Goal: Task Accomplishment & Management: Complete application form

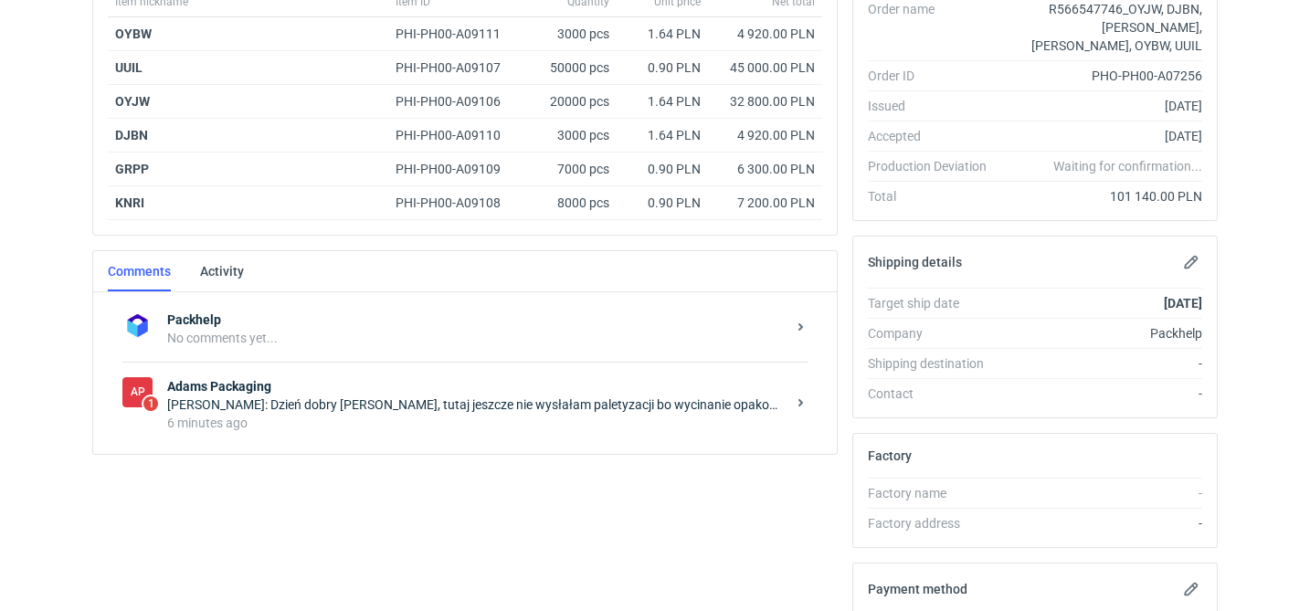
scroll to position [468, 0]
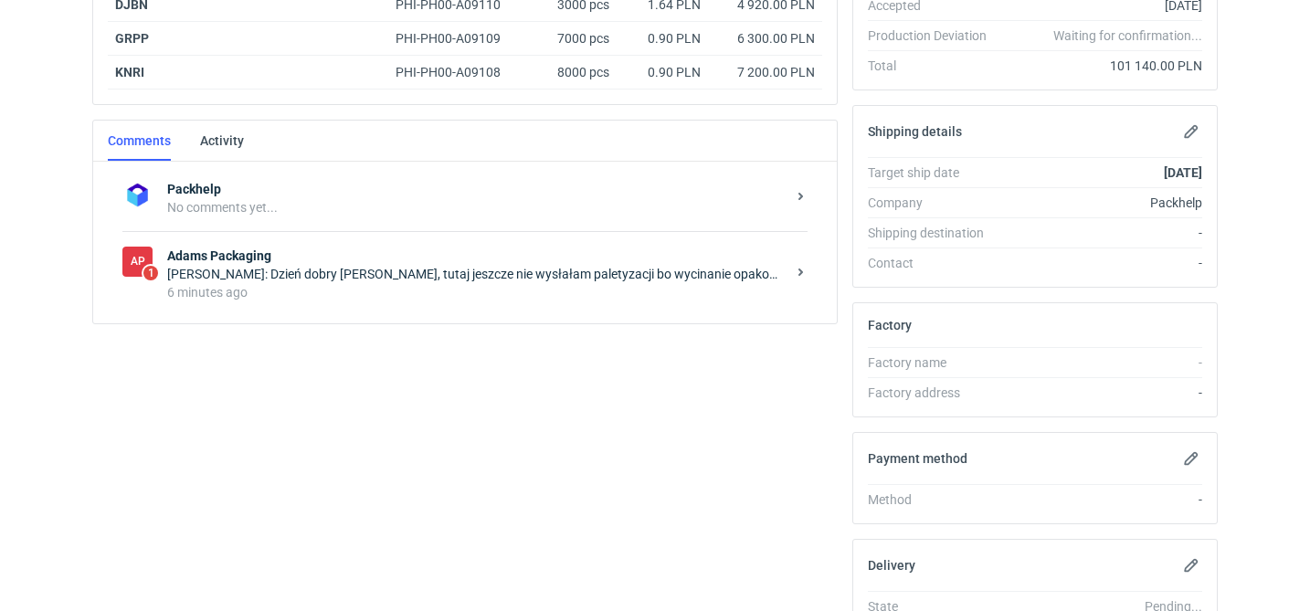
click at [454, 291] on div "6 minutes ago" at bounding box center [476, 292] width 618 height 18
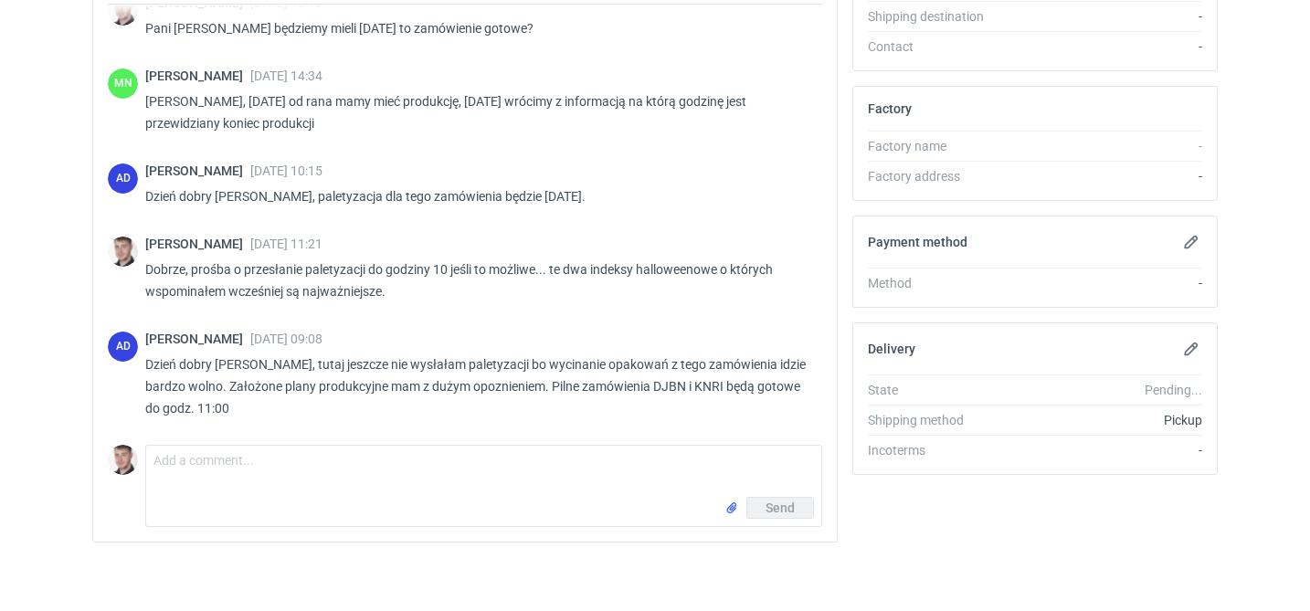
scroll to position [689, 0]
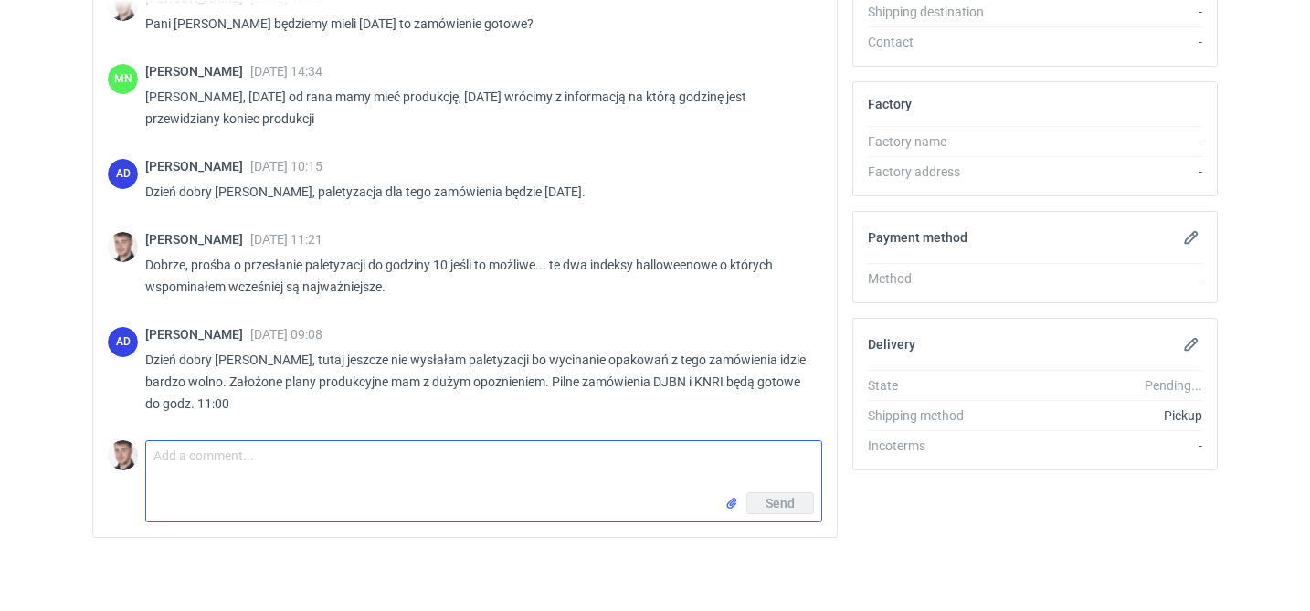
click at [378, 450] on textarea "Comment message" at bounding box center [483, 466] width 675 height 51
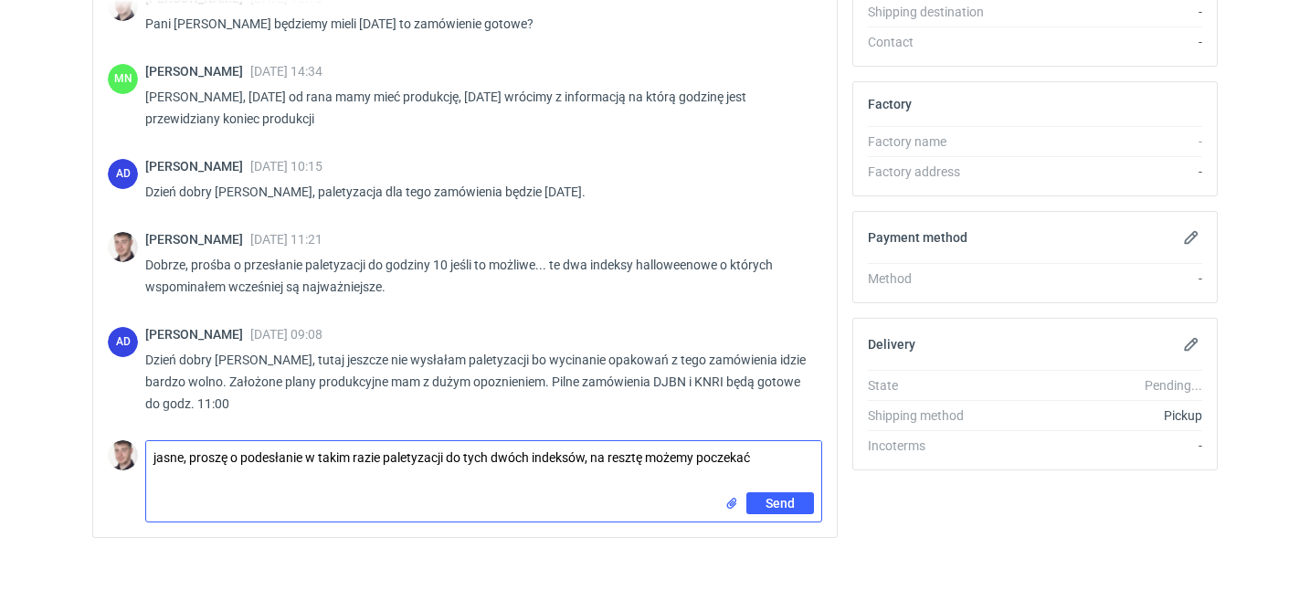
type textarea "jasne, proszę o podesłanie w takim razie paletyzacji do tych dwóch indeksów, na…"
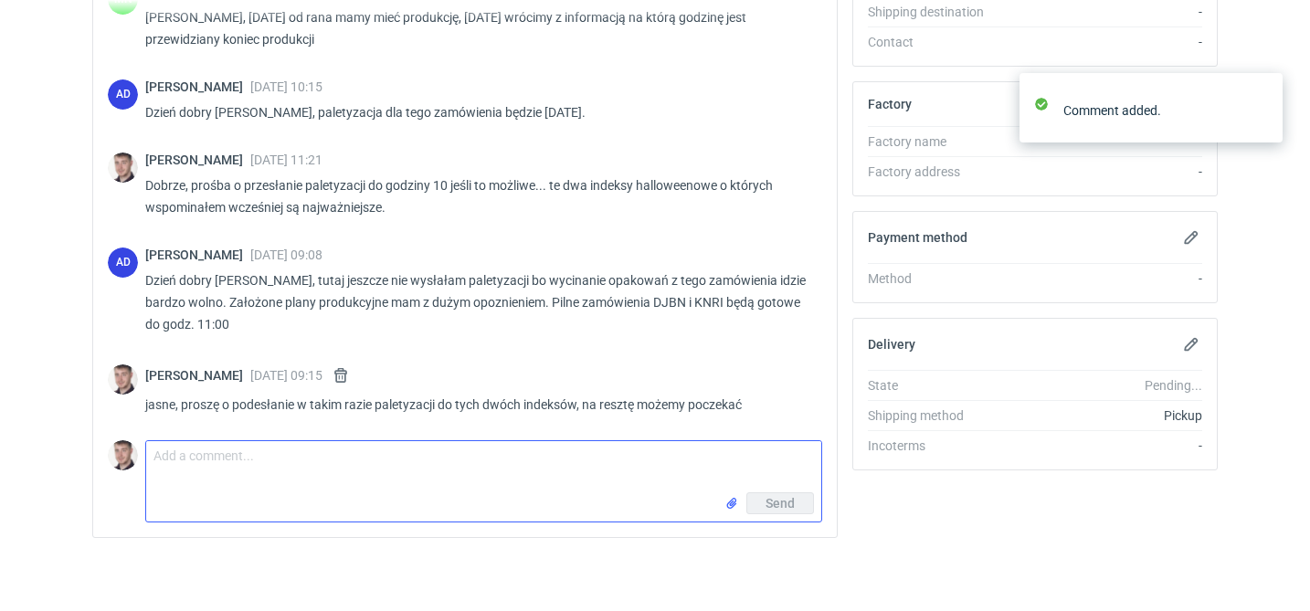
scroll to position [1484, 0]
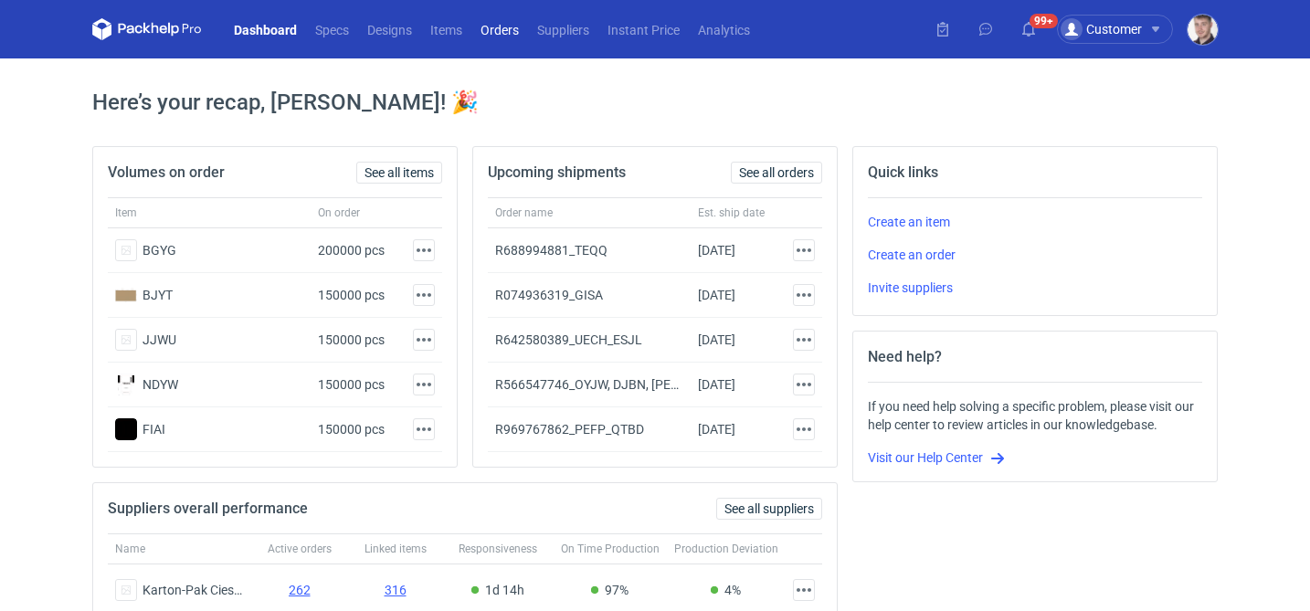
click at [501, 35] on link "Orders" at bounding box center [499, 29] width 57 height 22
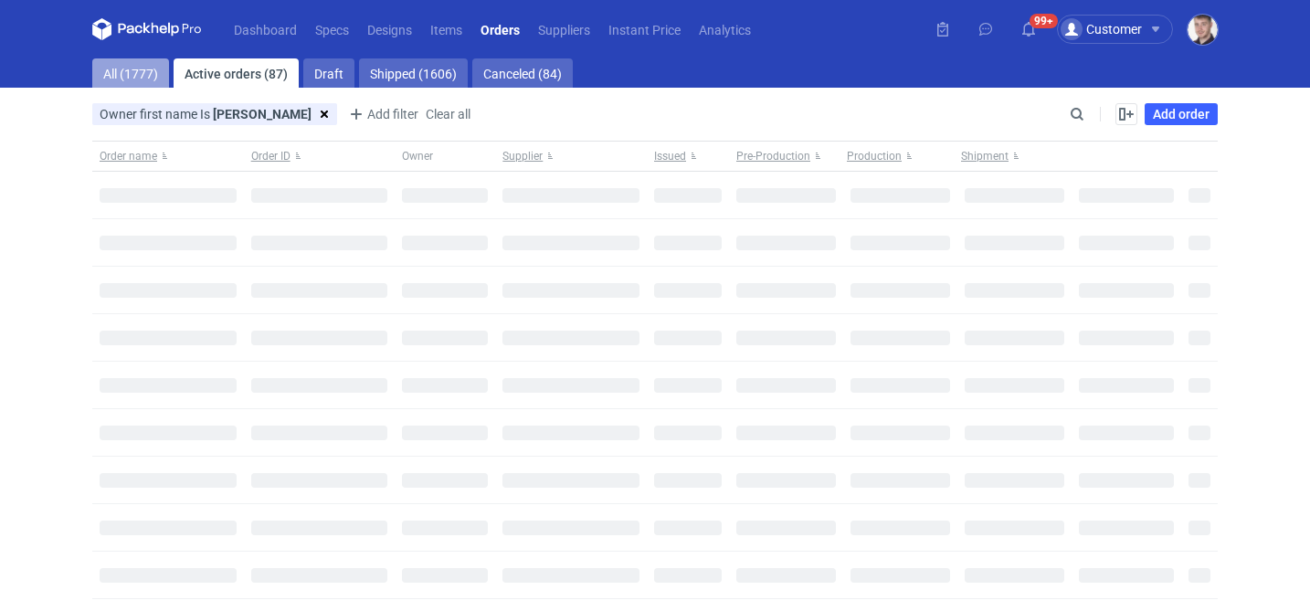
click at [108, 82] on link "All (1777)" at bounding box center [130, 72] width 77 height 29
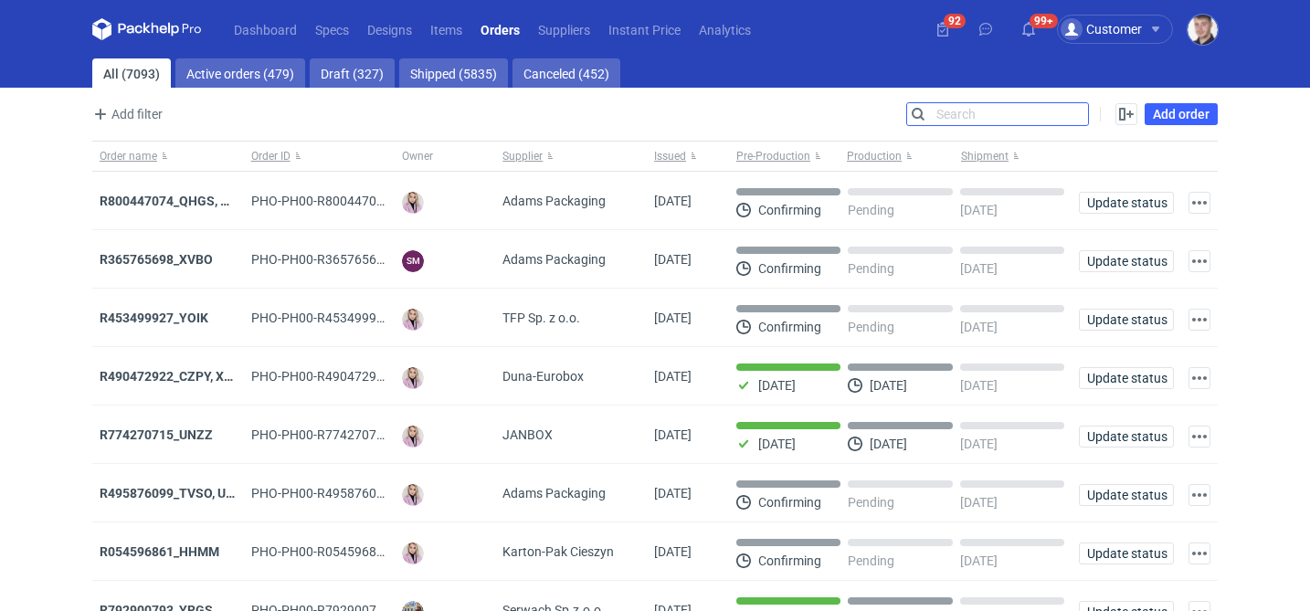
click at [1073, 112] on input "Search" at bounding box center [997, 114] width 181 height 22
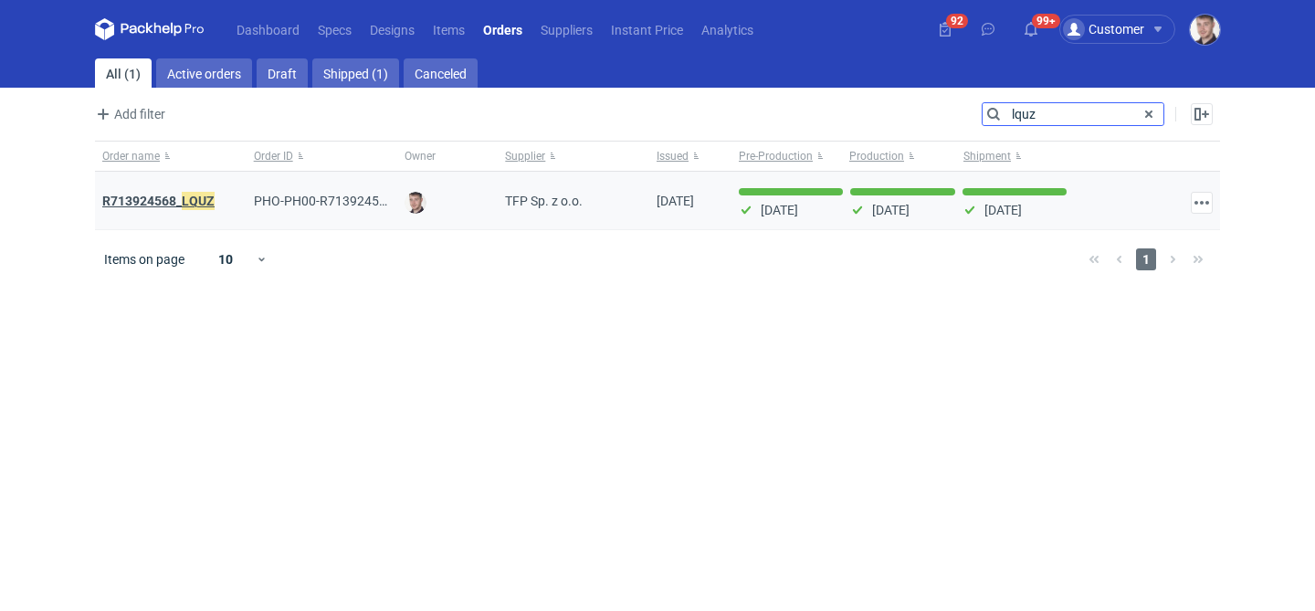
type input "lquz"
click at [164, 193] on strong "R713924568_ LQUZ" at bounding box center [158, 201] width 112 height 20
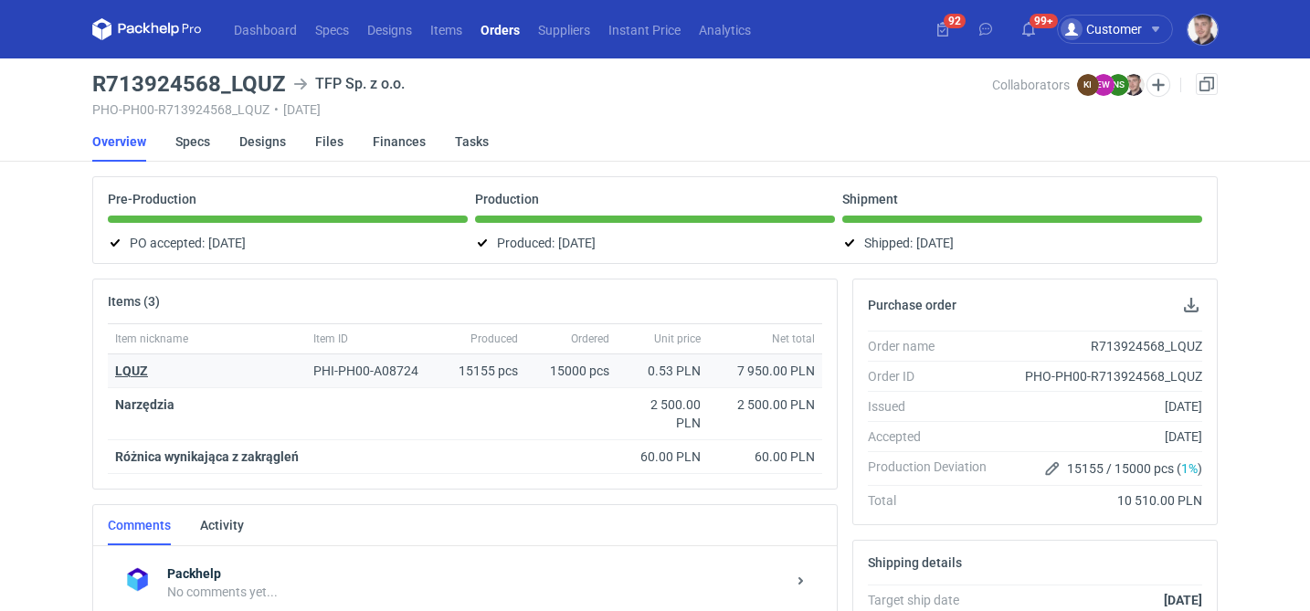
click at [124, 366] on strong "LQUZ" at bounding box center [131, 371] width 33 height 15
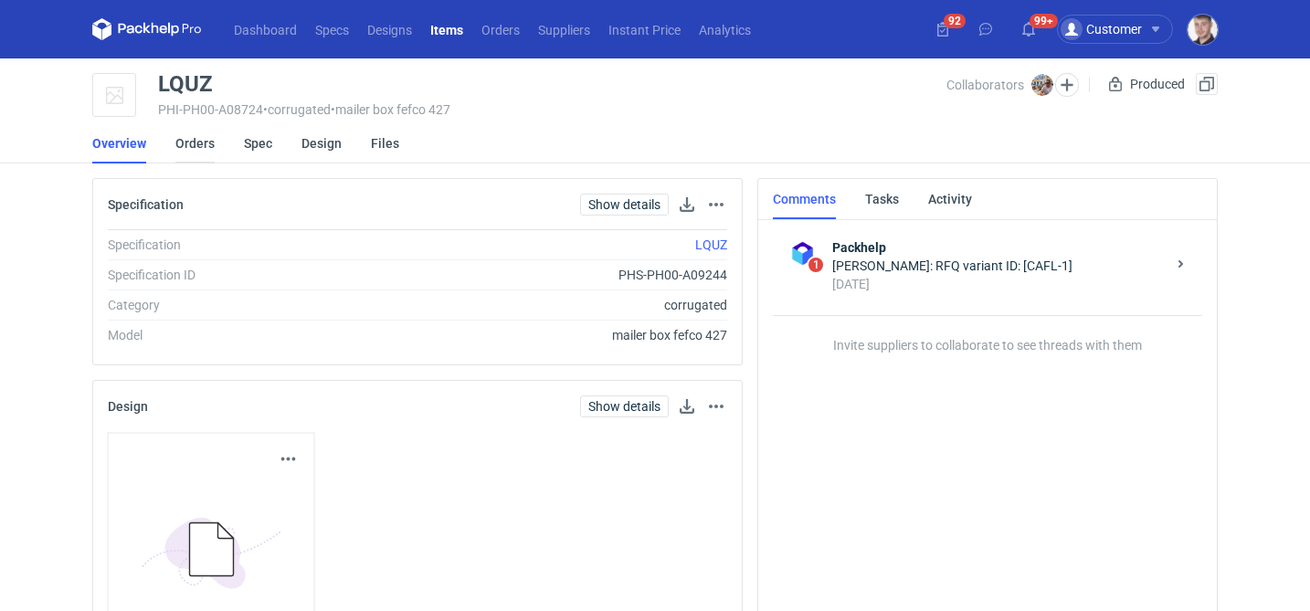
click at [202, 143] on link "Orders" at bounding box center [194, 143] width 39 height 40
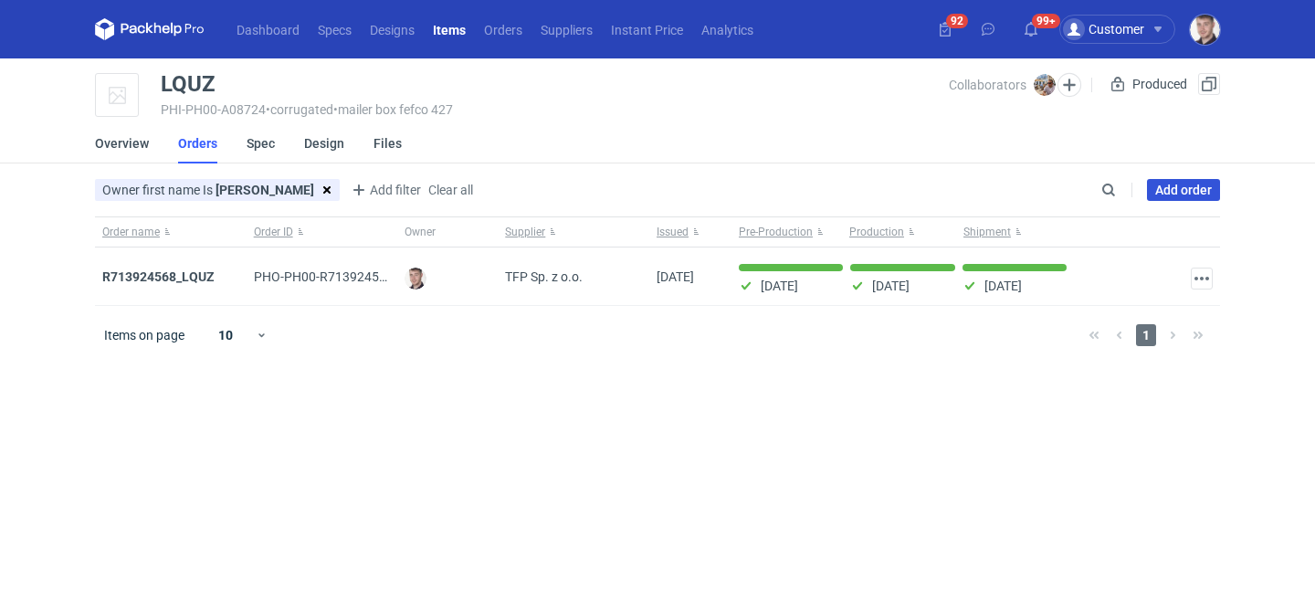
click at [1196, 190] on link "Add order" at bounding box center [1183, 190] width 73 height 22
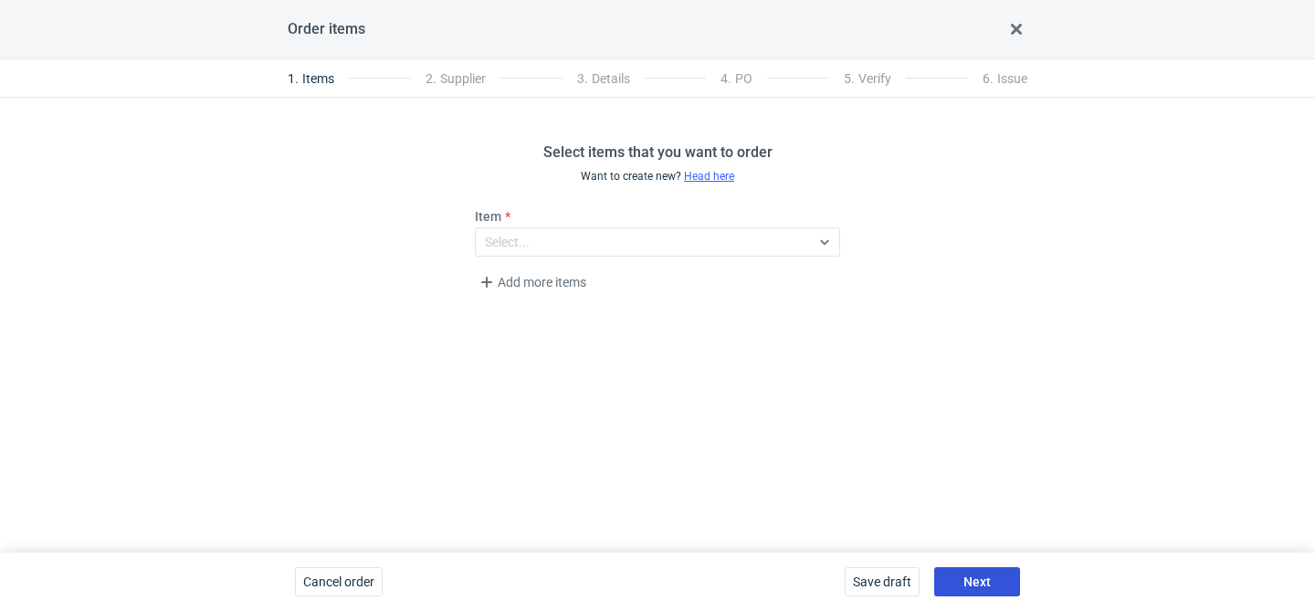
click at [1011, 570] on button "Next" at bounding box center [977, 581] width 86 height 29
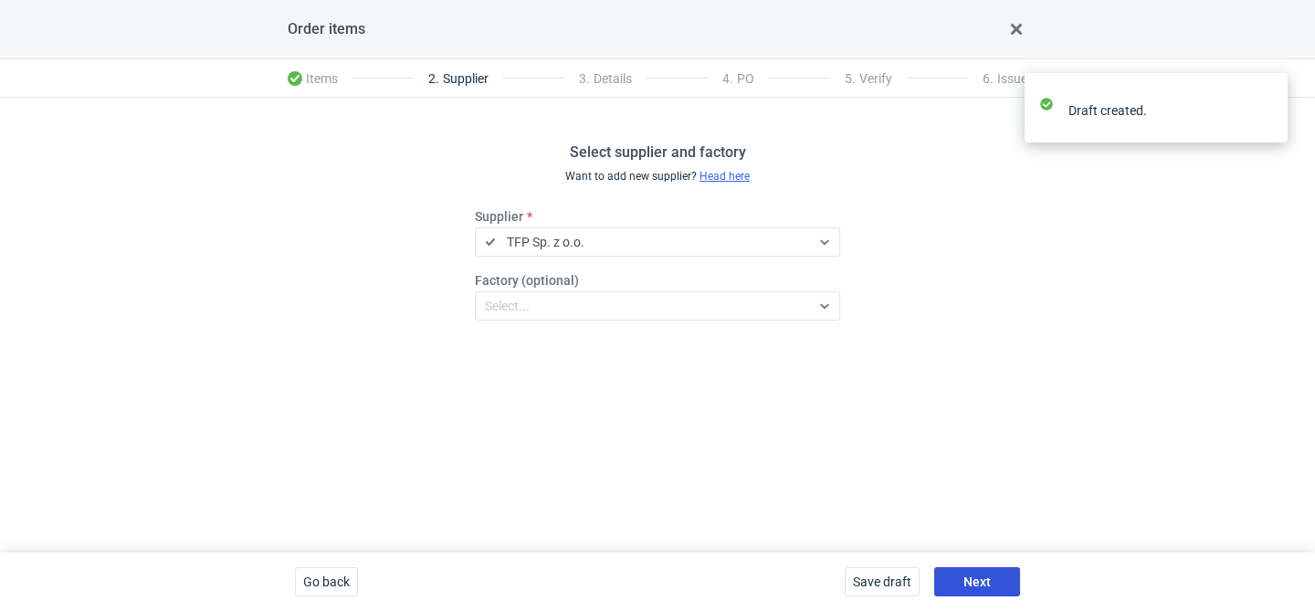
click at [1011, 570] on button "Next" at bounding box center [977, 581] width 86 height 29
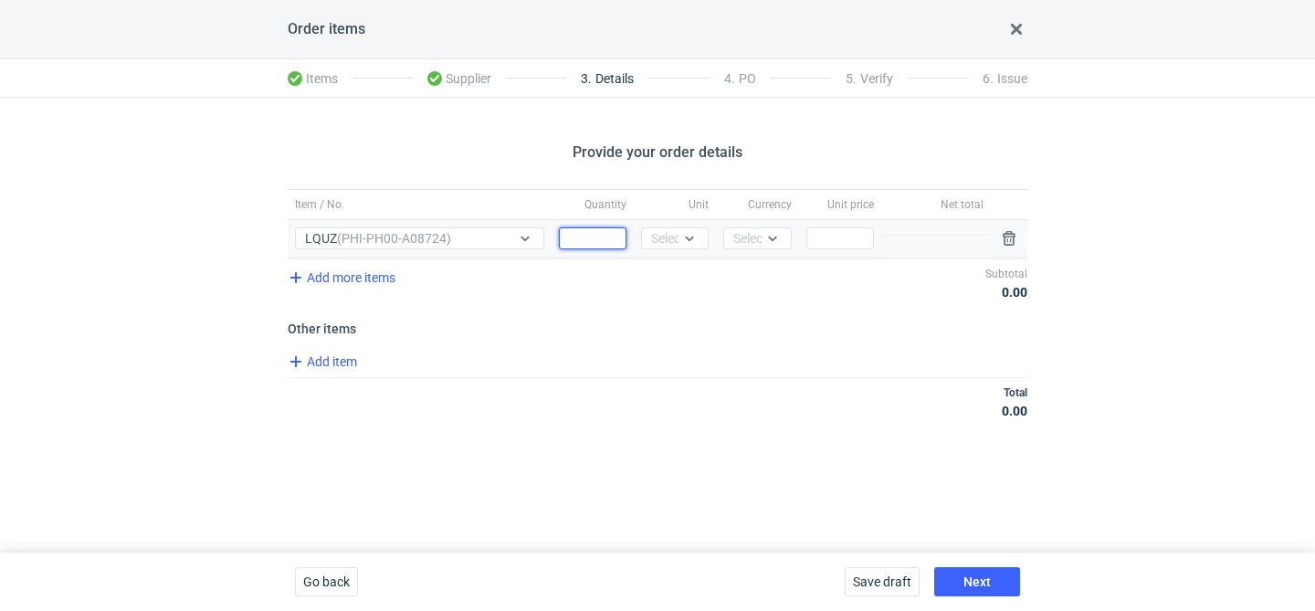
click at [592, 231] on input "Quantity" at bounding box center [593, 238] width 68 height 22
type input "16000"
click at [666, 253] on div "Unit Select..." at bounding box center [675, 238] width 82 height 37
click at [684, 239] on icon at bounding box center [689, 238] width 15 height 15
click at [674, 279] on span "pcs" at bounding box center [666, 277] width 20 height 18
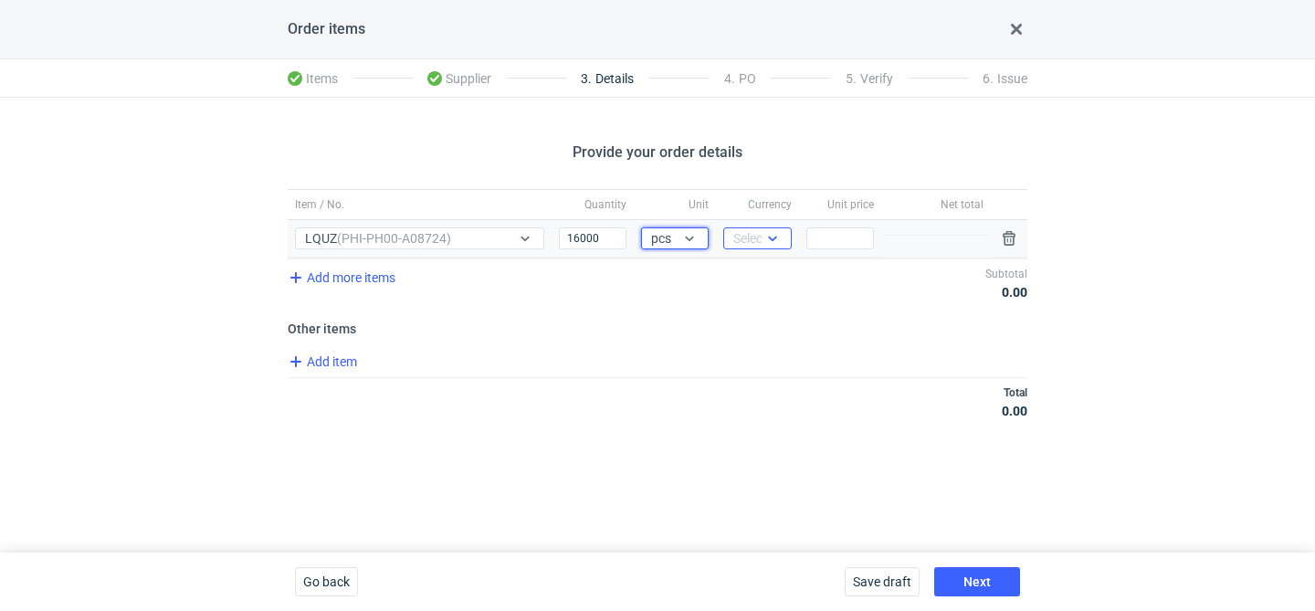
click at [772, 248] on div at bounding box center [776, 238] width 29 height 20
click at [763, 274] on div "PLN" at bounding box center [757, 277] width 38 height 18
click at [841, 242] on input "Price" at bounding box center [840, 238] width 68 height 22
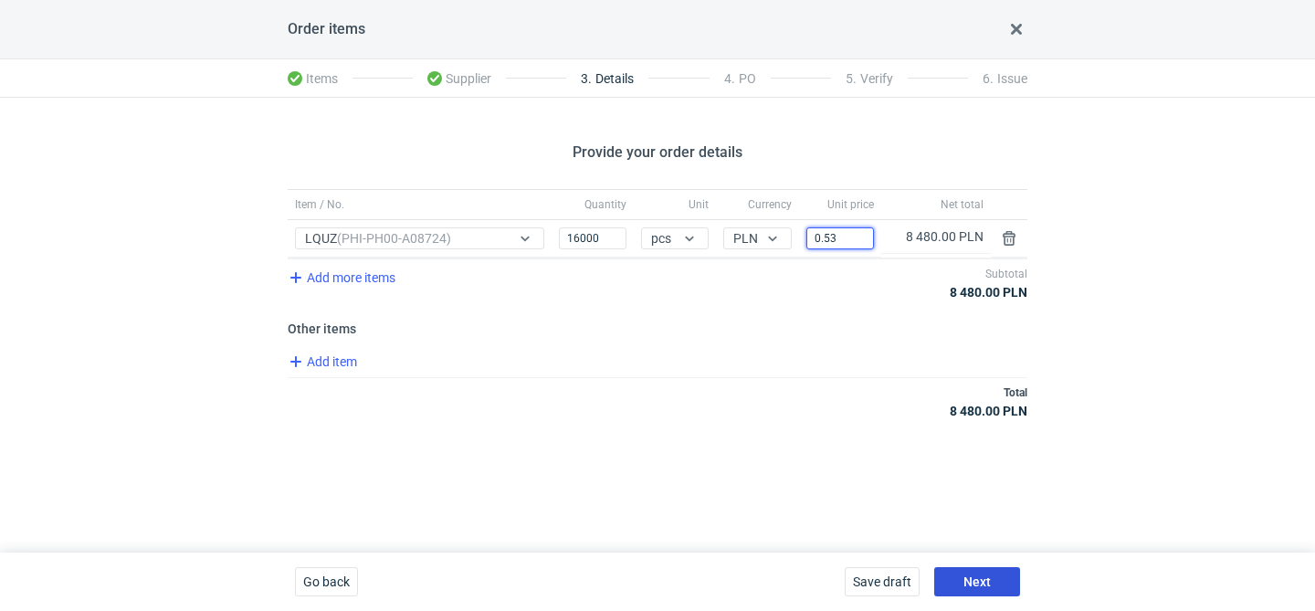
type input "0.53"
click at [983, 576] on span "Next" at bounding box center [977, 581] width 27 height 13
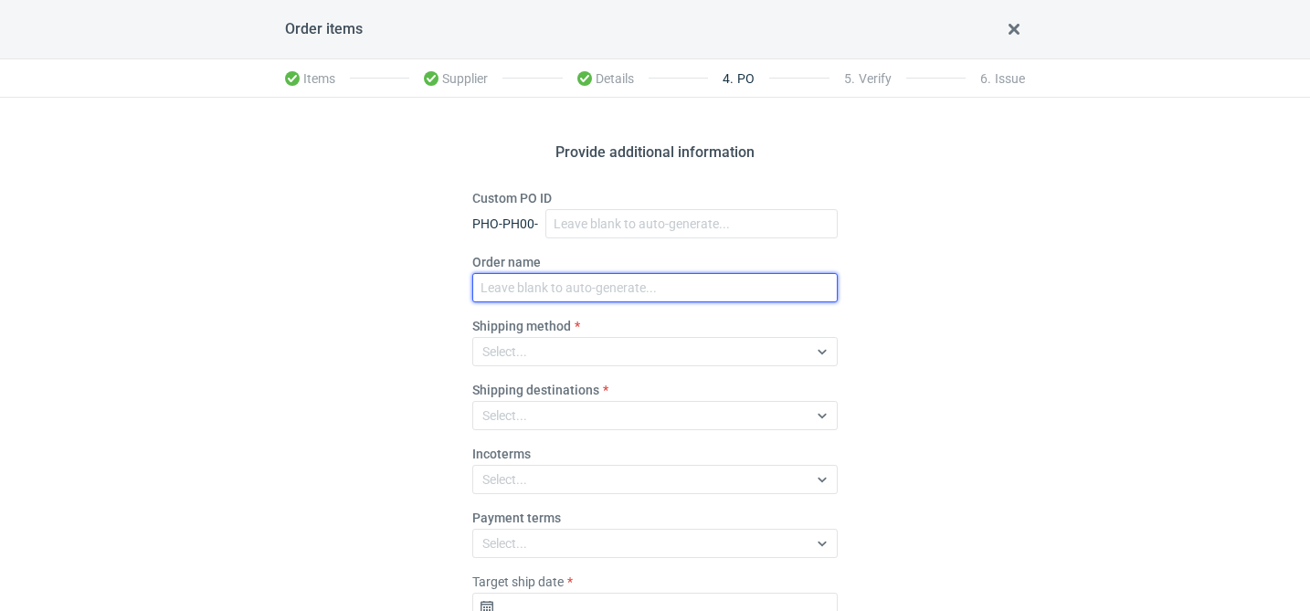
click at [528, 295] on input "Order name" at bounding box center [654, 287] width 365 height 29
paste input "R726046168"
type input "R726046168_LQTV"
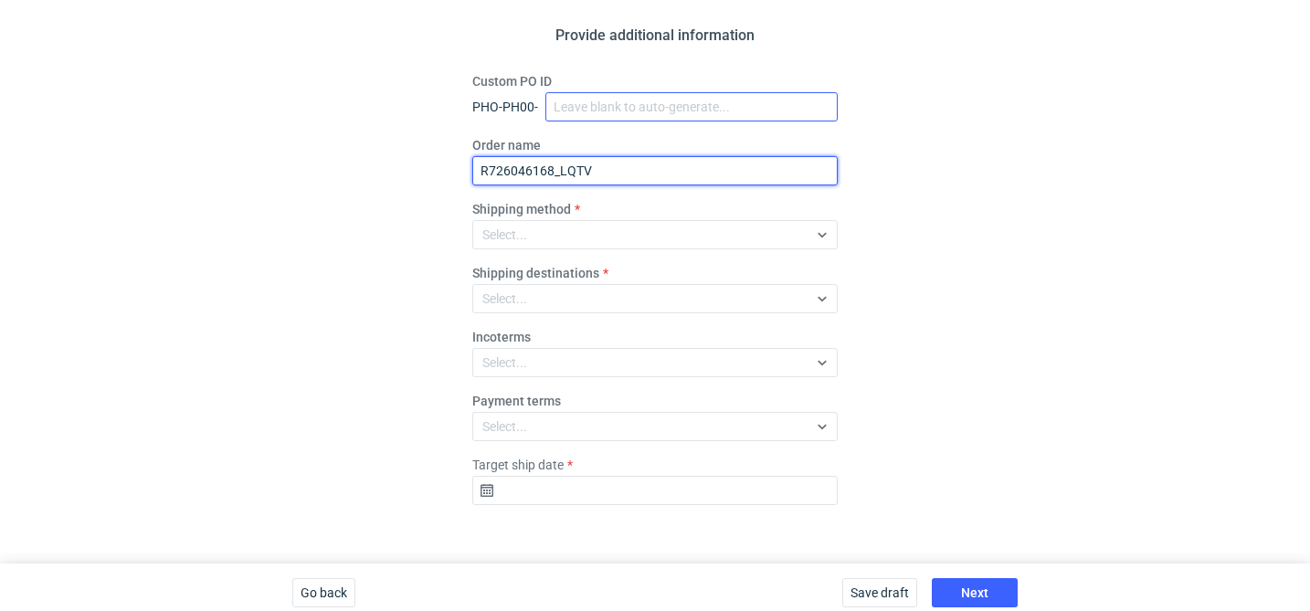
scroll to position [128, 0]
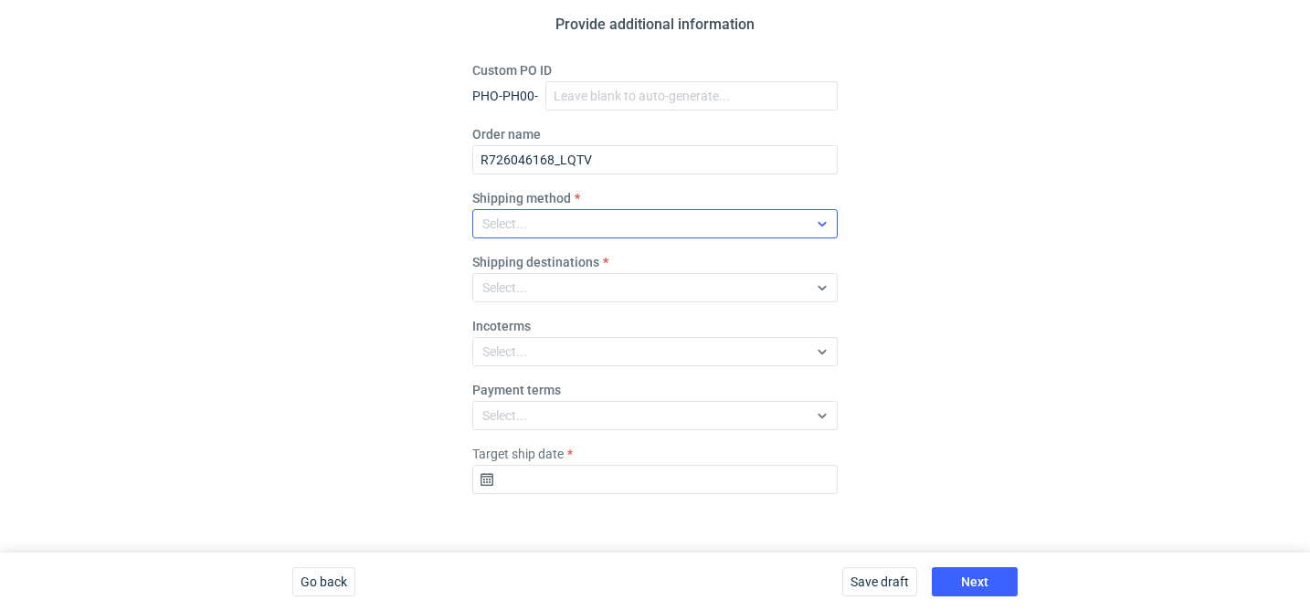
click at [626, 224] on div "Select..." at bounding box center [640, 224] width 334 height 26
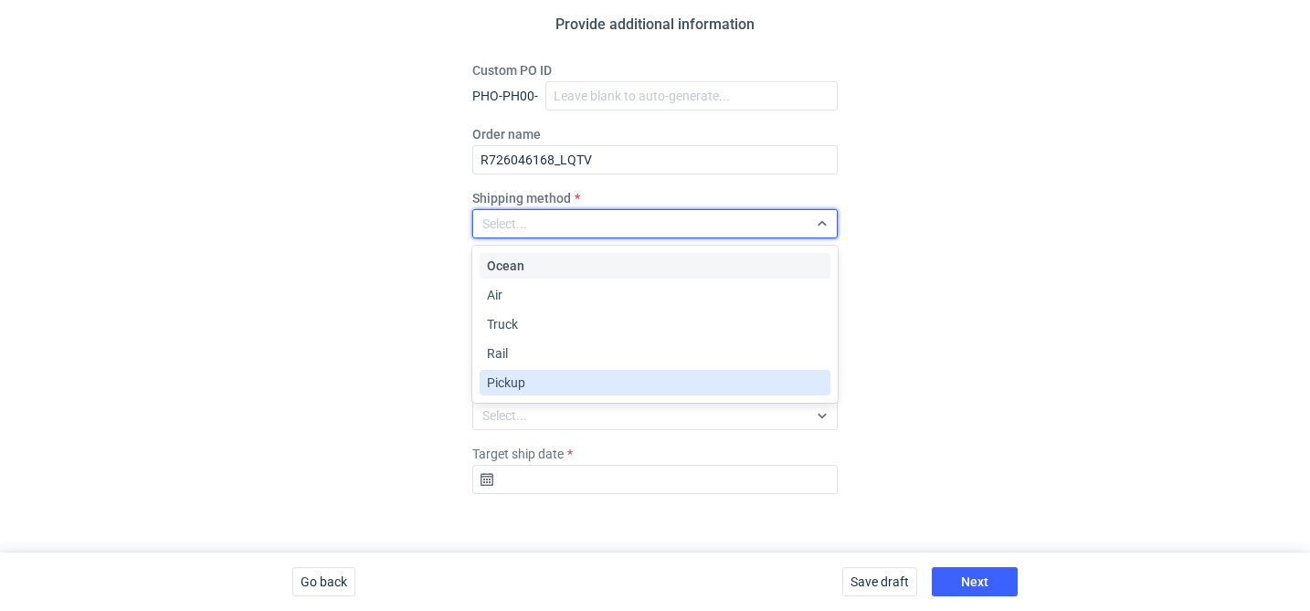
click at [541, 393] on div "Pickup" at bounding box center [655, 383] width 351 height 26
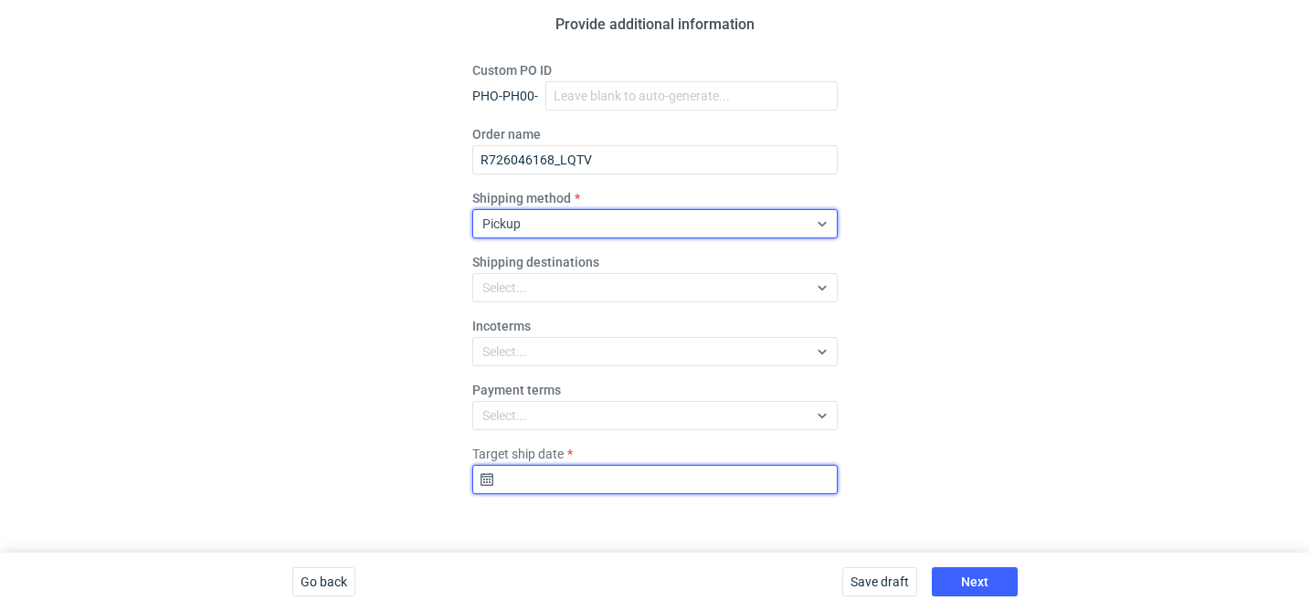
click at [625, 493] on input "Target ship date" at bounding box center [654, 479] width 365 height 29
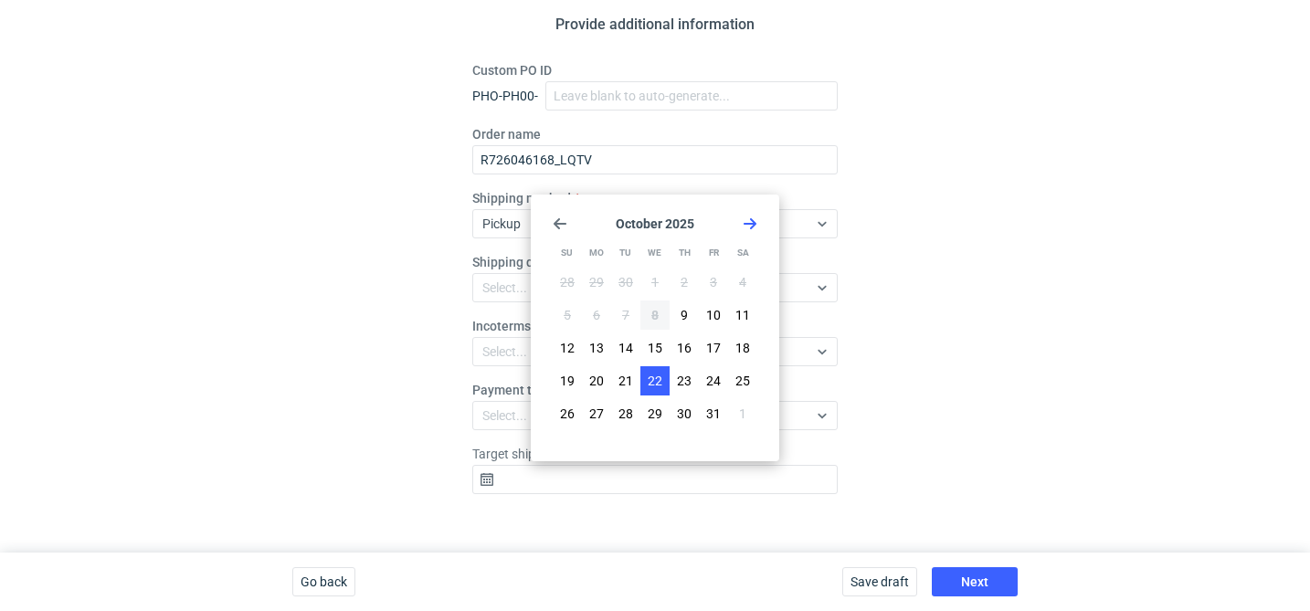
click at [654, 383] on span "22" at bounding box center [655, 381] width 15 height 18
type input "2025-10-22"
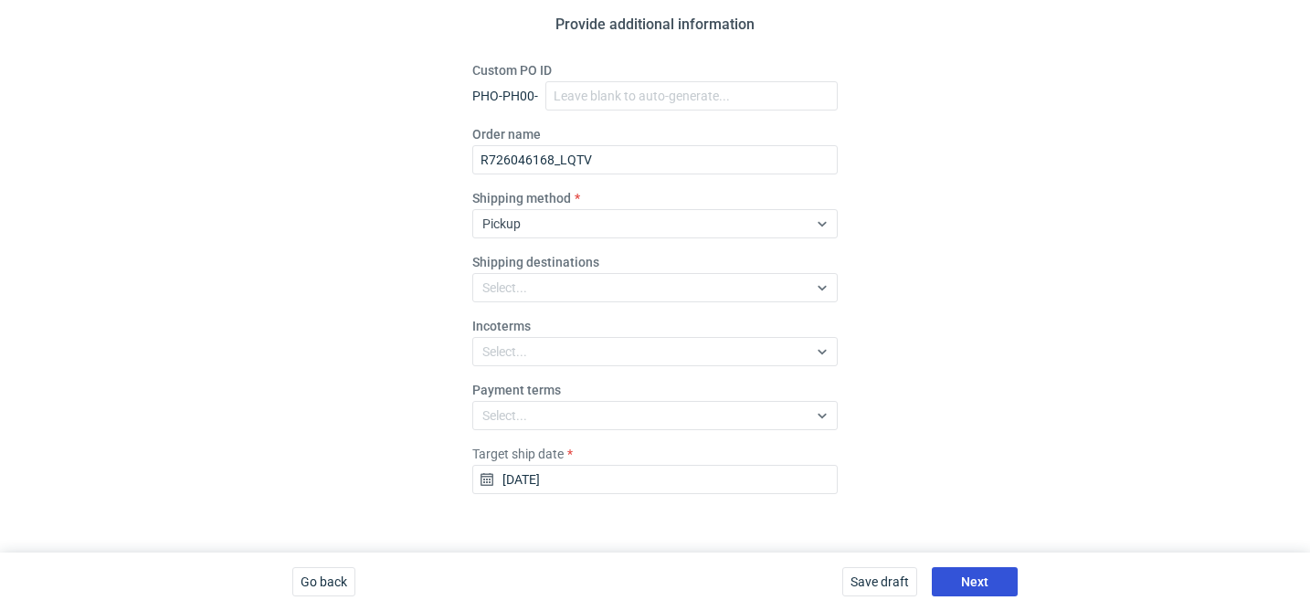
click at [991, 581] on button "Next" at bounding box center [975, 581] width 86 height 29
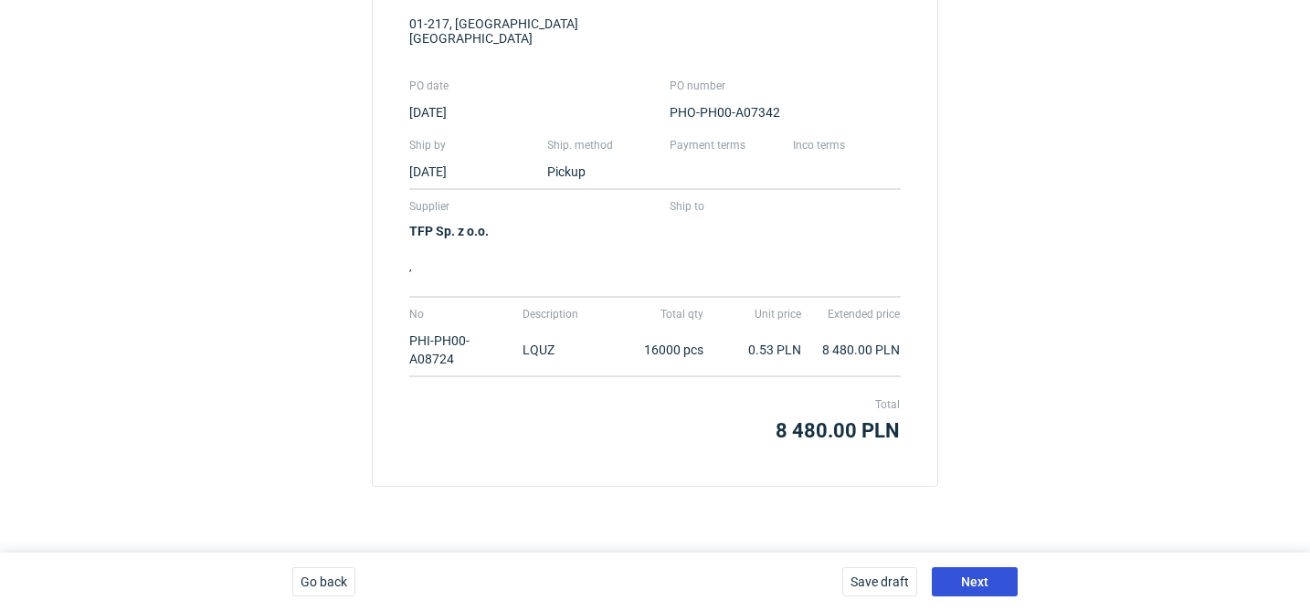
click at [991, 582] on button "Next" at bounding box center [975, 581] width 86 height 29
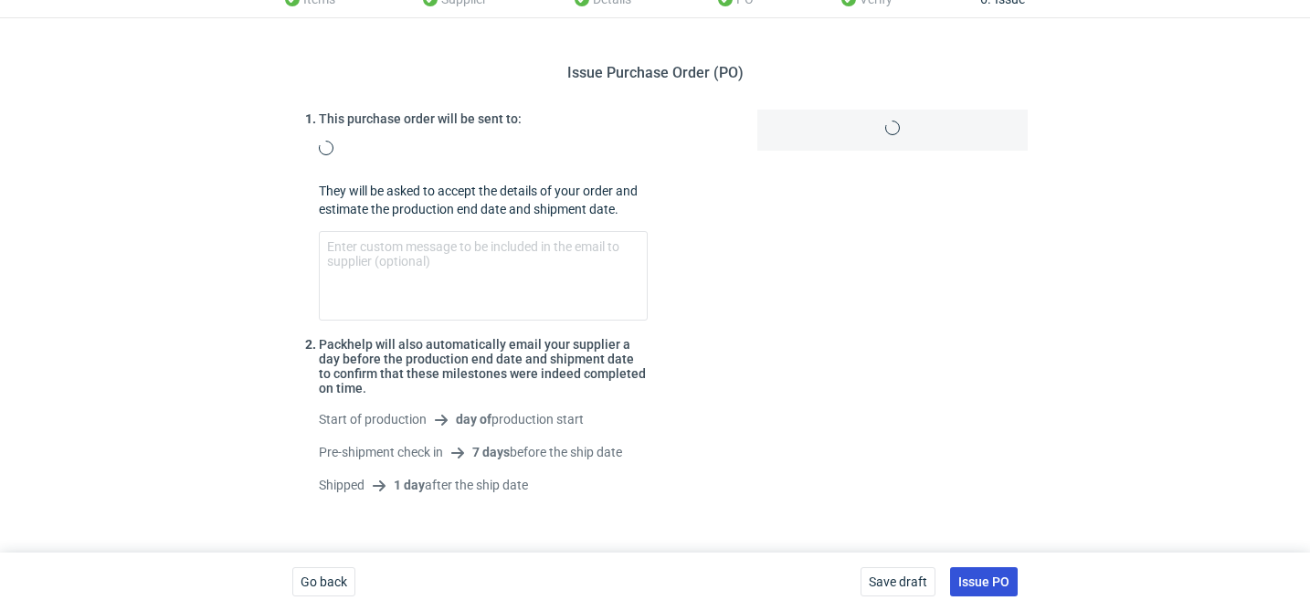
scroll to position [141, 0]
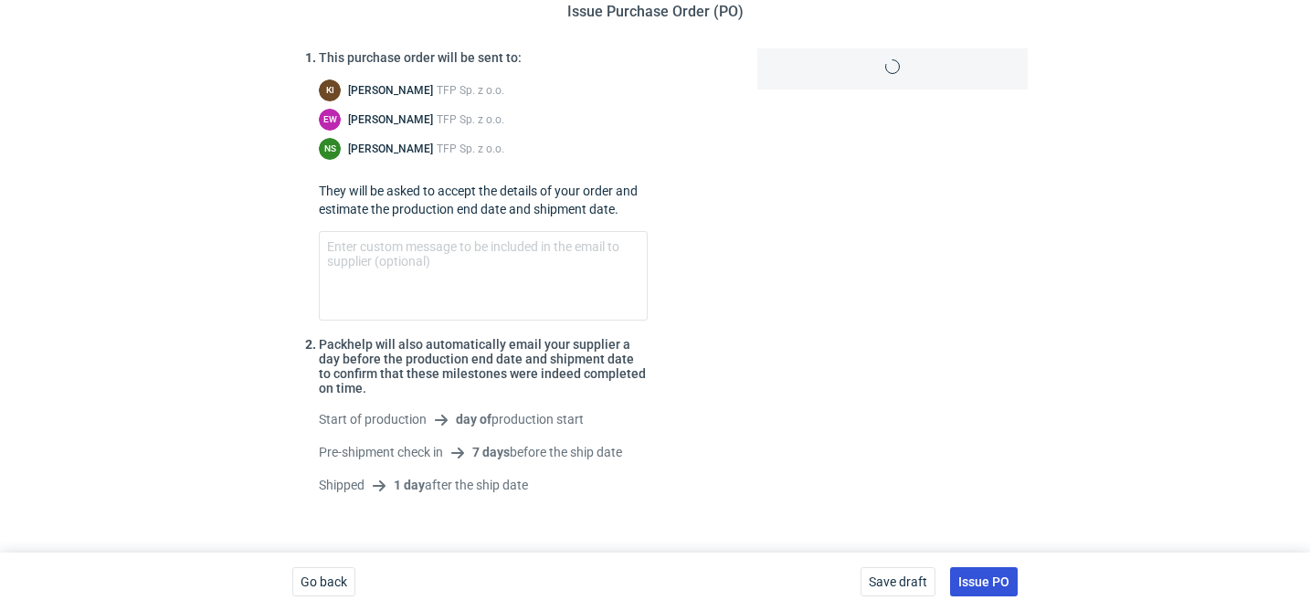
click at [991, 581] on span "Issue PO" at bounding box center [983, 581] width 51 height 13
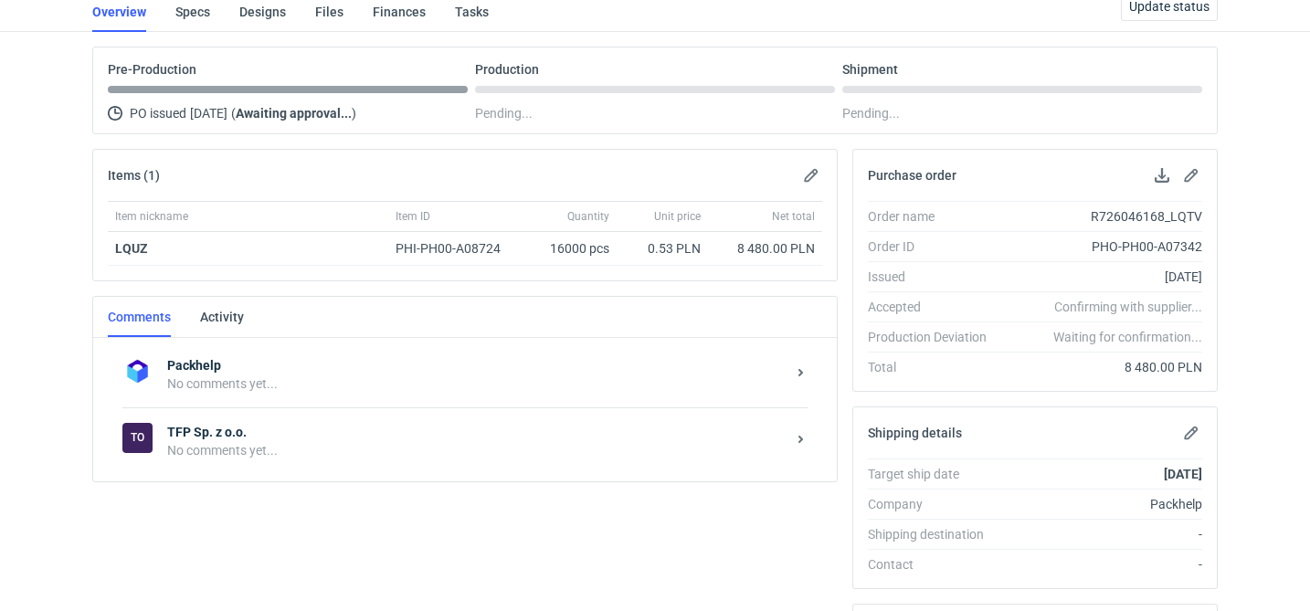
scroll to position [155, 0]
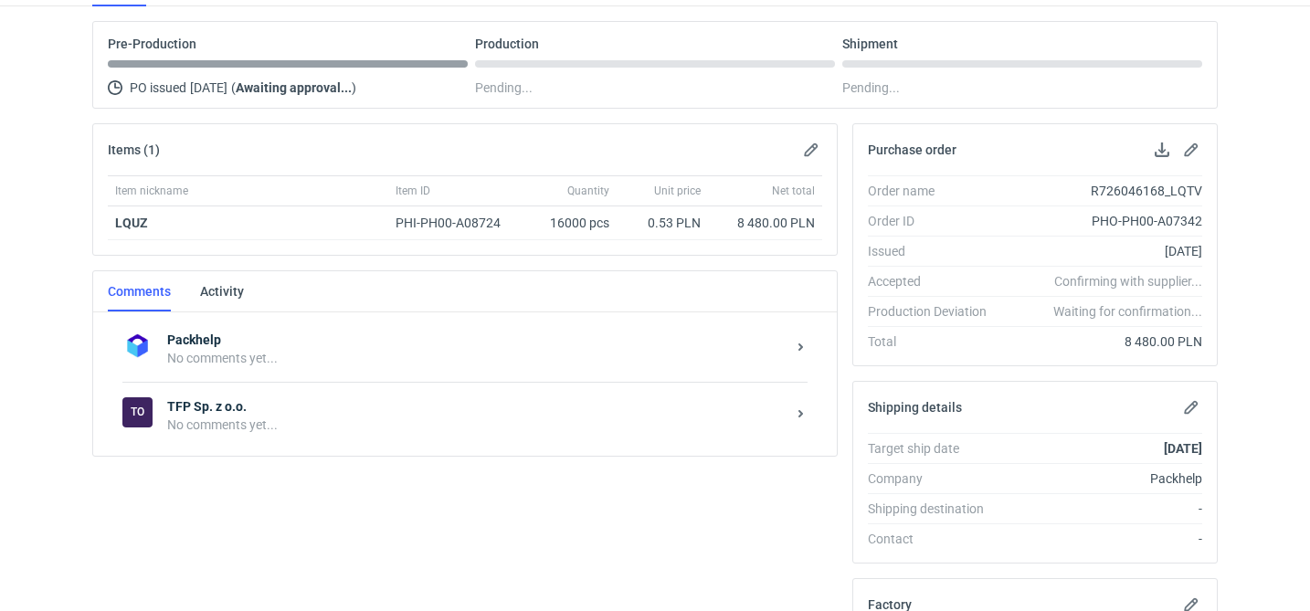
click at [276, 431] on div "No comments yet..." at bounding box center [476, 425] width 618 height 18
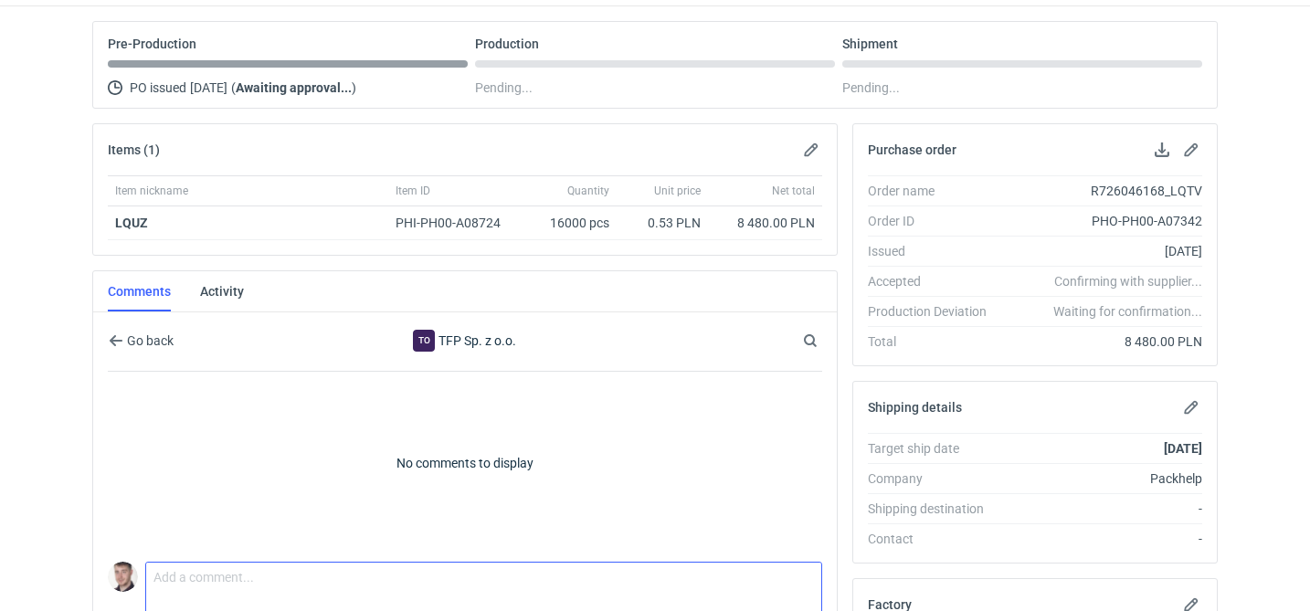
click at [233, 565] on textarea "Comment message" at bounding box center [483, 588] width 675 height 51
paste textarea "CBSM - 1"
type textarea "wycena CBSM - 1 powtórka 1:1 LQUZ ostatnio"
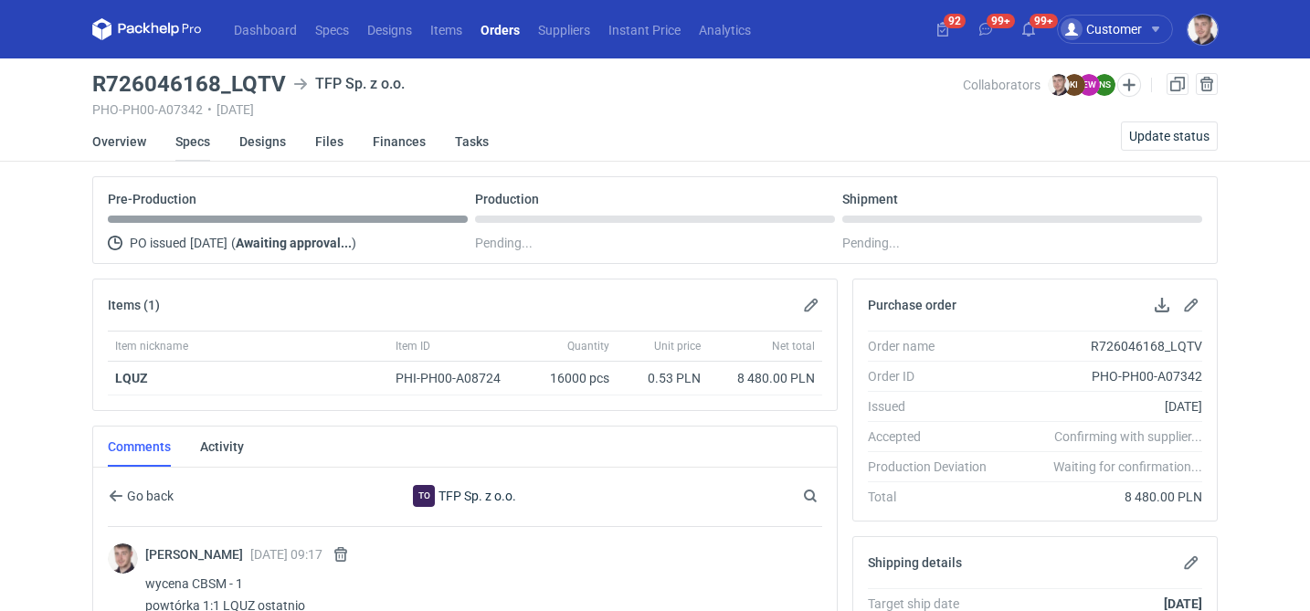
click at [195, 147] on link "Specs" at bounding box center [192, 141] width 35 height 40
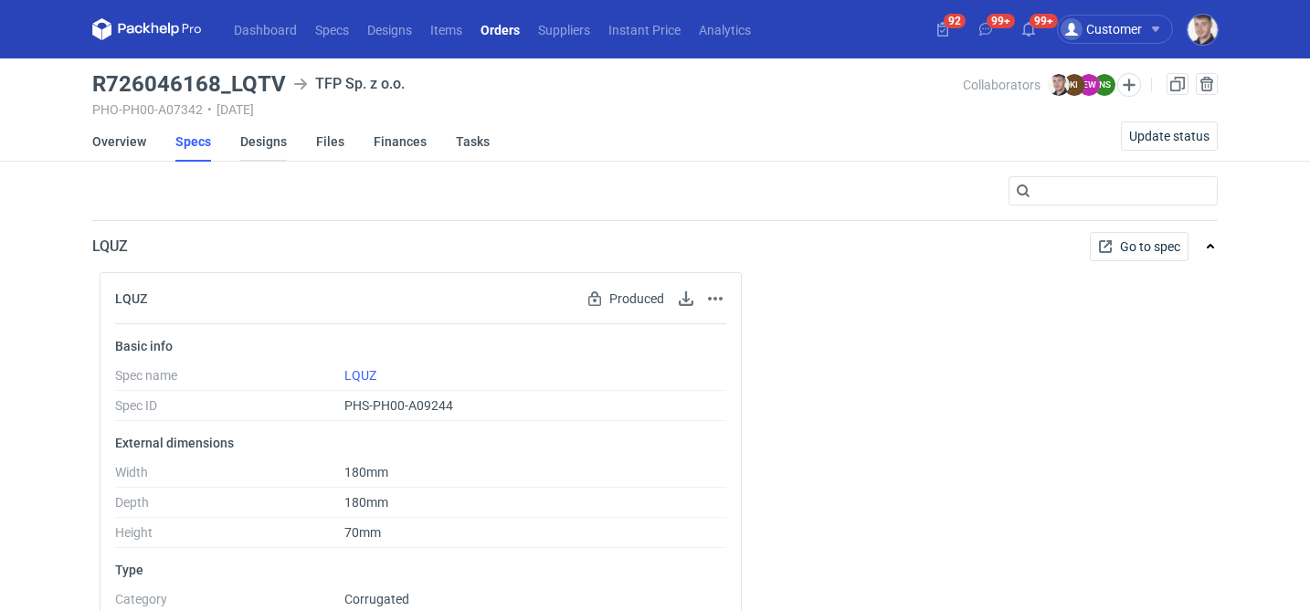
click at [263, 148] on link "Designs" at bounding box center [263, 141] width 47 height 40
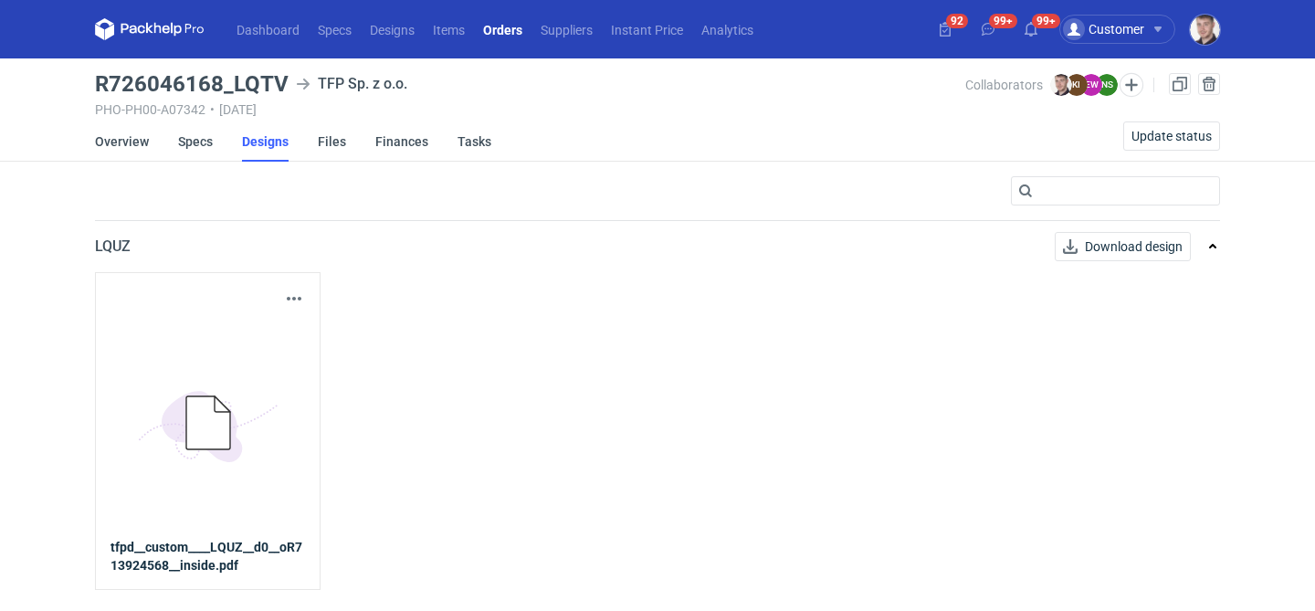
click at [502, 41] on nav "Dashboard Specs Designs Items Orders Suppliers Instant Price Analytics" at bounding box center [429, 29] width 668 height 58
click at [512, 28] on link "Orders" at bounding box center [503, 29] width 58 height 22
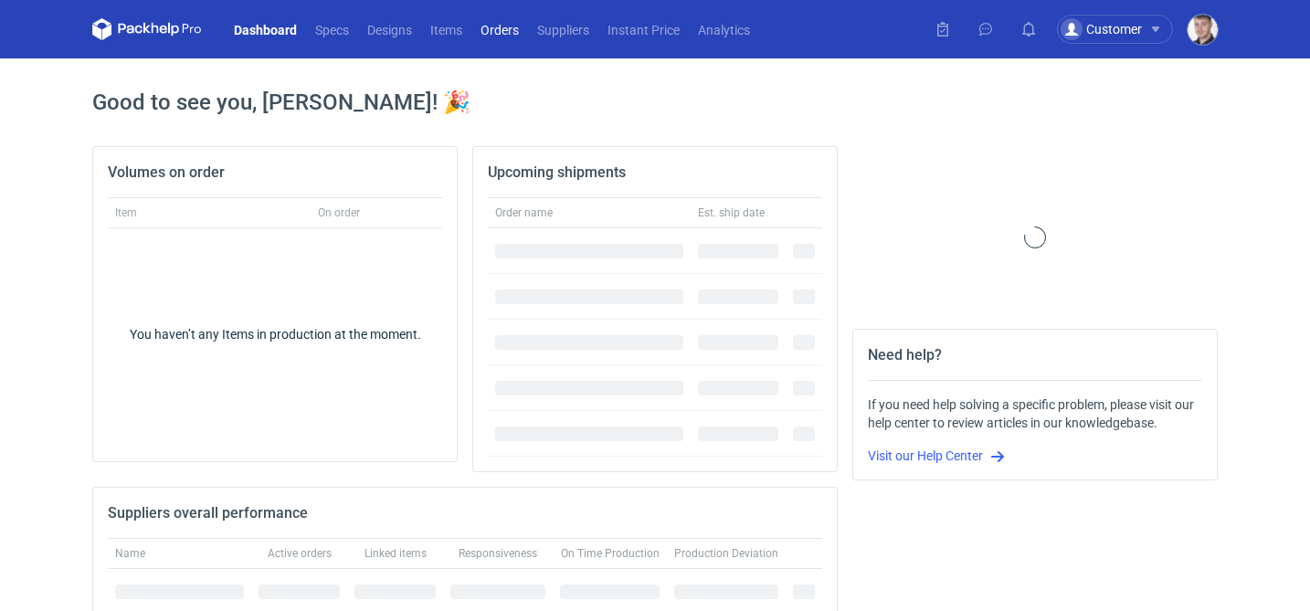
click at [498, 33] on link "Orders" at bounding box center [499, 29] width 57 height 22
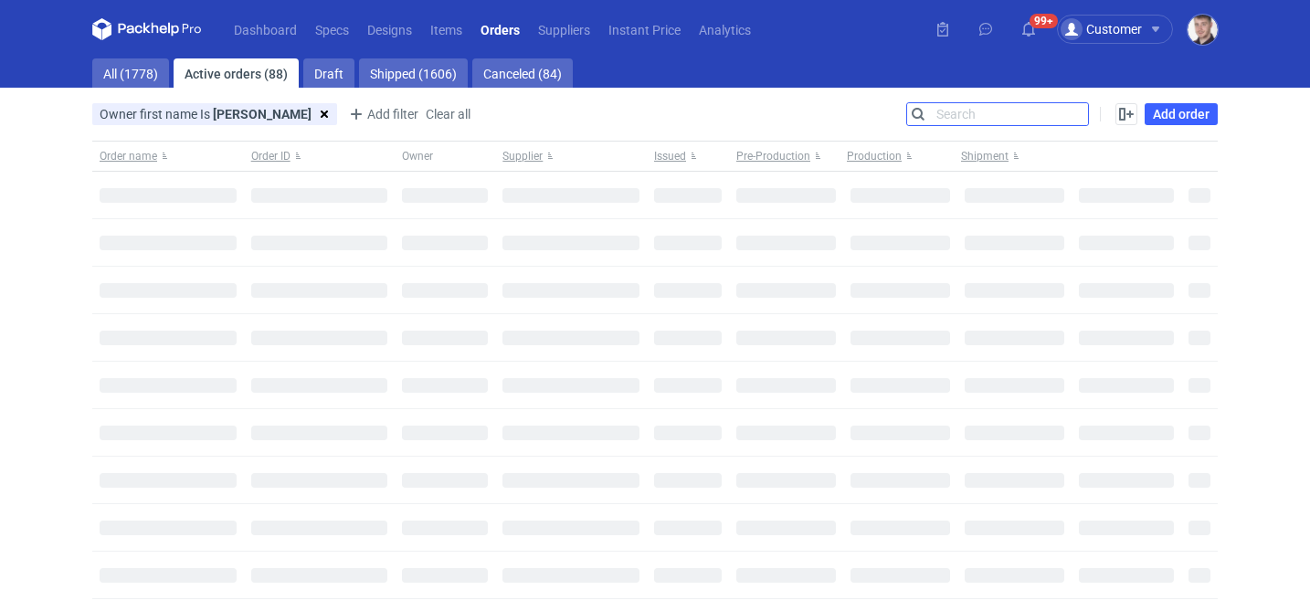
click at [1074, 118] on input "Search" at bounding box center [997, 114] width 181 height 22
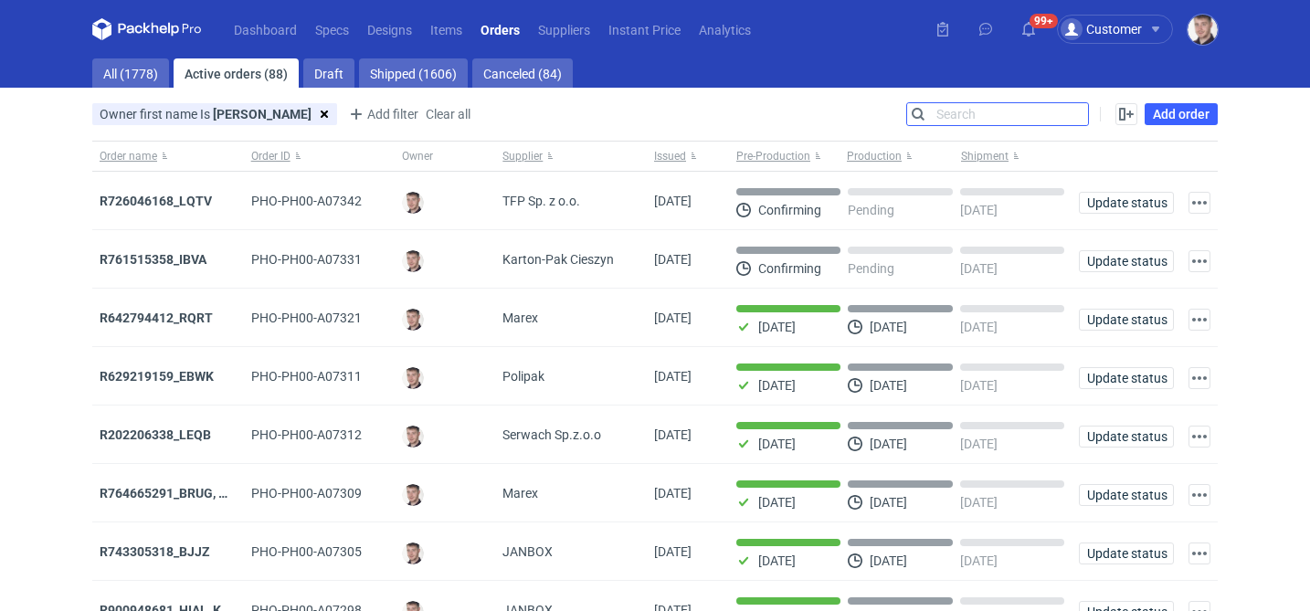
paste input "R726046168"
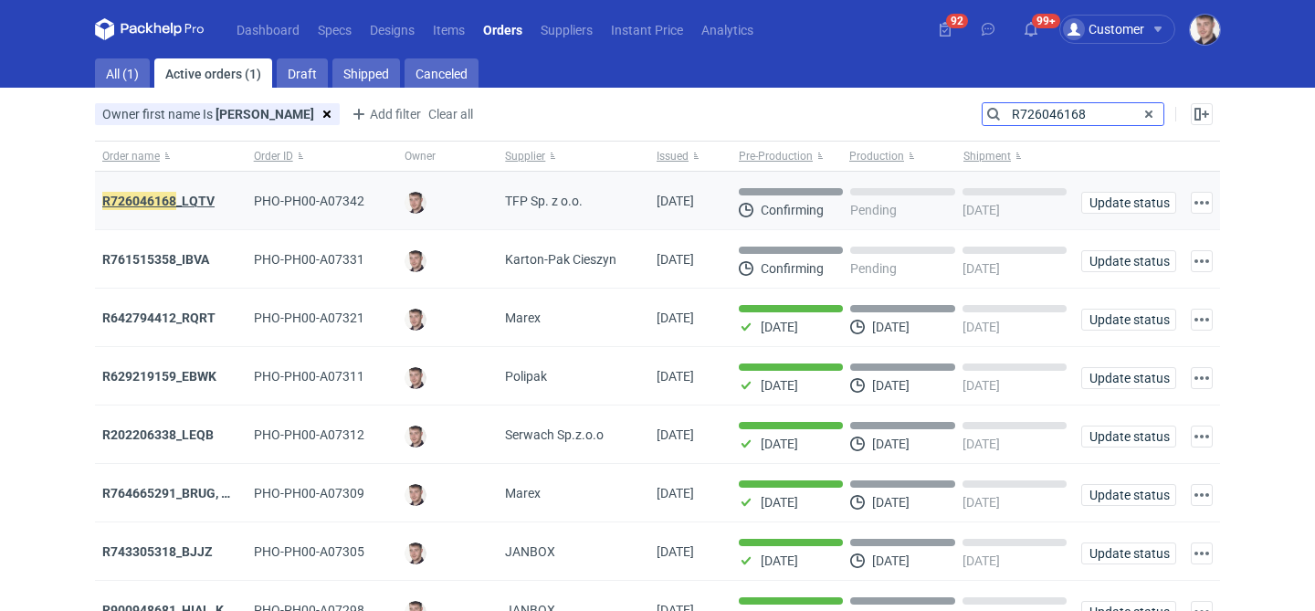
type input "R726046168"
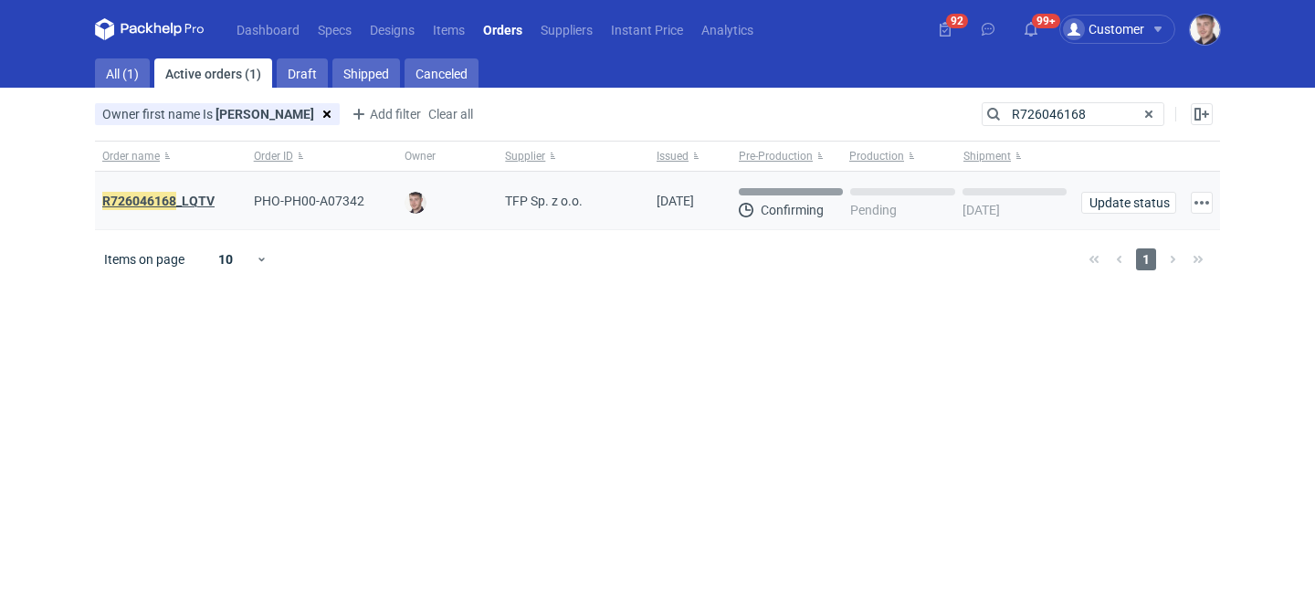
click at [181, 194] on strong "R726046168 _LQTV" at bounding box center [158, 201] width 112 height 20
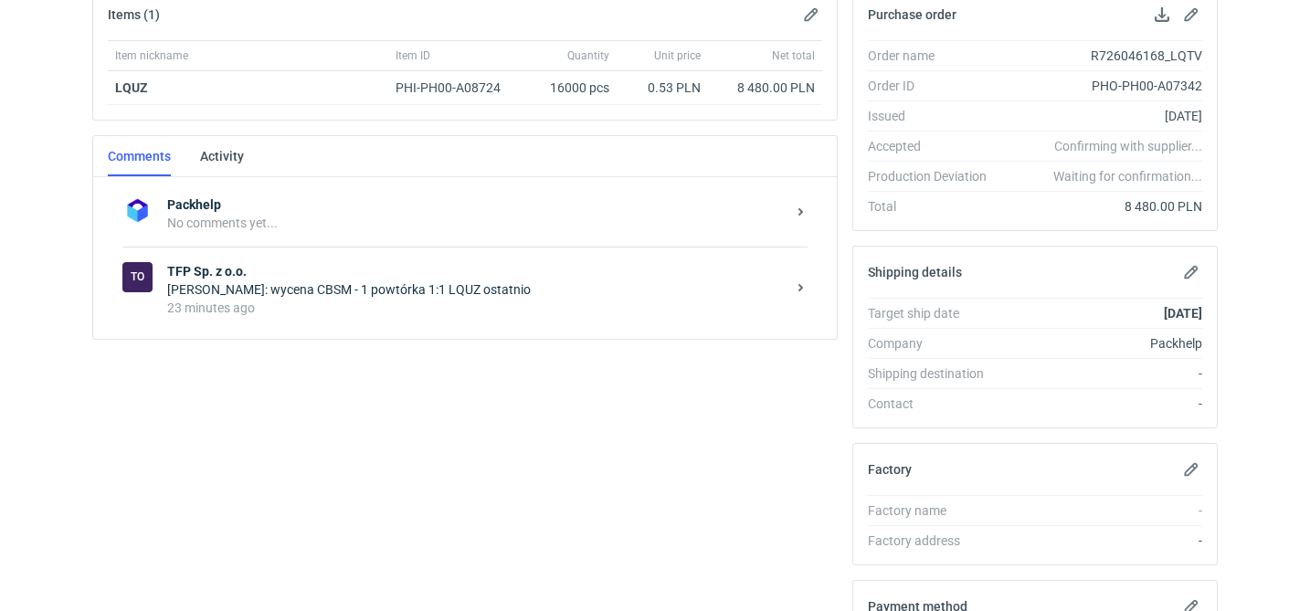
scroll to position [348, 0]
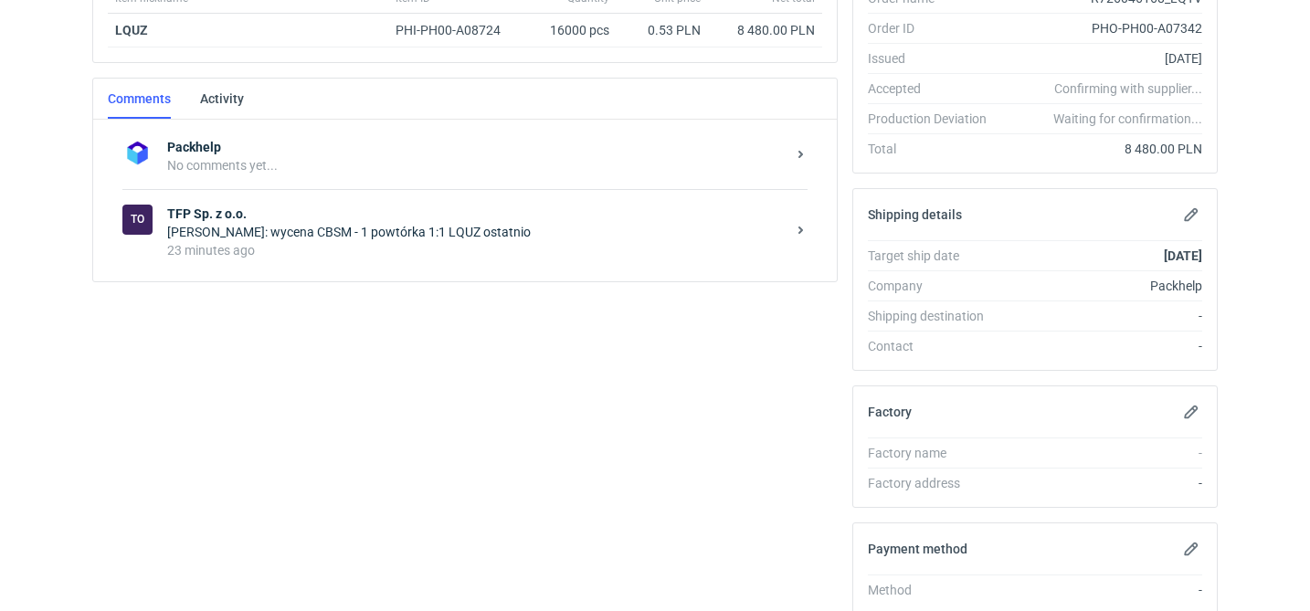
click at [427, 239] on div "Maciej Sikora: wycena CBSM - 1 powtórka 1:1 LQUZ ostatnio" at bounding box center [476, 232] width 618 height 18
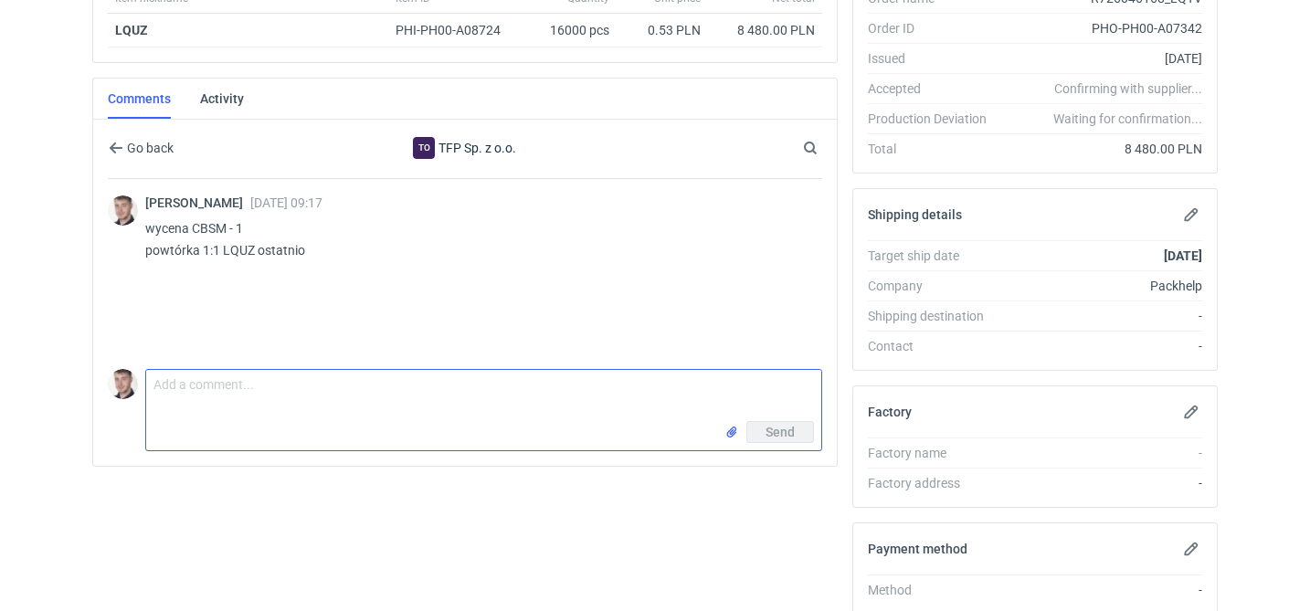
click at [280, 385] on textarea "Comment message" at bounding box center [483, 395] width 675 height 51
type textarea "możemy zrobić cenę 8300 pln total?"
